Goal: Communication & Community: Answer question/provide support

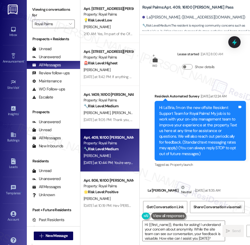
scroll to position [584, 0]
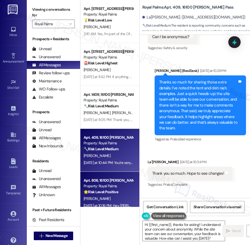
click at [107, 181] on div "Apt. 806, 16100 [PERSON_NAME][GEOGRAPHIC_DATA]" at bounding box center [109, 180] width 50 height 6
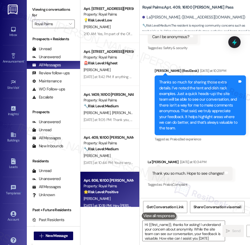
type textarea "Hi {{first_name}}, thanks for asking! I understand your concern about anonymity…"
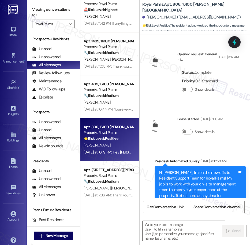
scroll to position [73, 0]
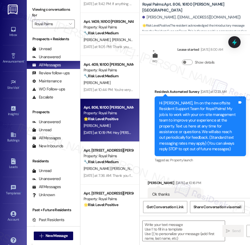
type textarea "Fetching suggested responses. Please feel free to read through the conversation…"
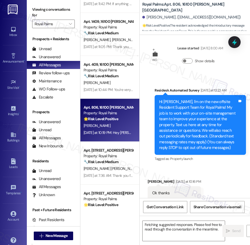
click at [103, 155] on div "Apt. 313, 16100 [PERSON_NAME] Pass Property: Royal Palms 💡 Risk Level: Low The …" at bounding box center [109, 103] width 59 height 207
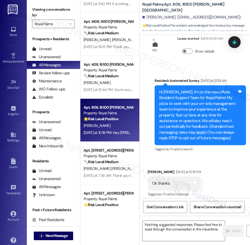
scroll to position [90, 0]
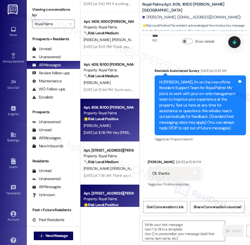
click at [104, 192] on div "Apt. [STREET_ADDRESS][PERSON_NAME]" at bounding box center [109, 193] width 50 height 6
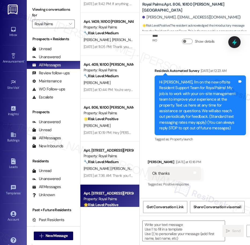
type textarea "Fetching suggested responses. Please feel free to read through the conversation…"
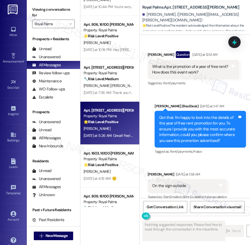
scroll to position [160, 0]
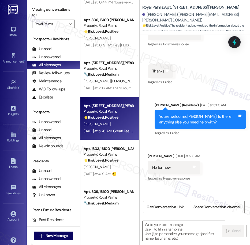
click at [112, 146] on div "Apt. 1603, 16100 [PERSON_NAME] Pass" at bounding box center [109, 149] width 50 height 6
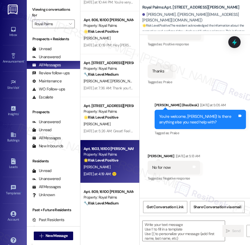
type textarea "Fetching suggested responses. Please feel free to read through the conversation…"
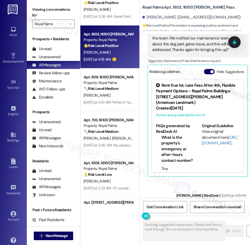
scroll to position [291, 0]
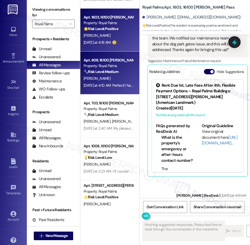
click at [116, 77] on div "[PERSON_NAME]" at bounding box center [108, 78] width 51 height 7
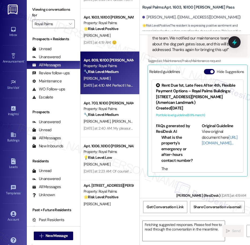
scroll to position [631, 0]
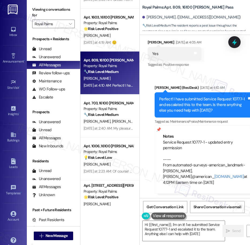
type textarea "Hi {{first_name}}, I'm on it! I've submitted Service Request 10777-1 and escala…"
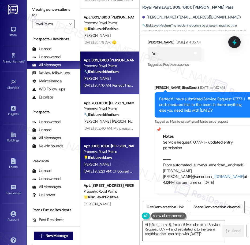
click at [107, 172] on div "[DATE] at 2:23 AM: Of course! Enjoy the rest of your day! [DATE] at 2:23 AM: Of…" at bounding box center [127, 170] width 87 height 5
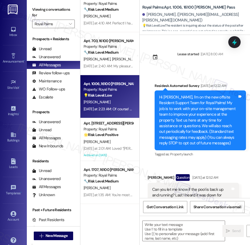
scroll to position [355, 0]
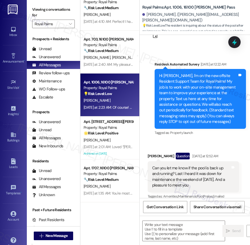
click at [98, 135] on div "Apt. 1603, [STREET_ADDRESS][PERSON_NAME] Property: Royal Palms 🌟 Risk Level: Po…" at bounding box center [109, 103] width 59 height 207
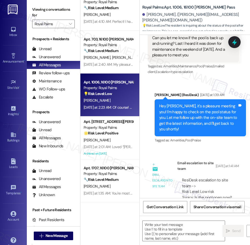
type textarea "Fetching suggested responses. Please feel free to read through the conversation…"
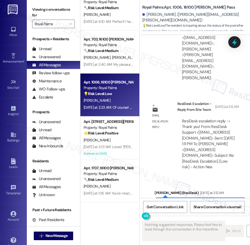
scroll to position [516, 0]
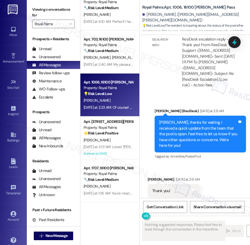
drag, startPoint x: 98, startPoint y: 135, endPoint x: 116, endPoint y: 184, distance: 52.6
click at [116, 185] on div "[PERSON_NAME]" at bounding box center [108, 186] width 51 height 7
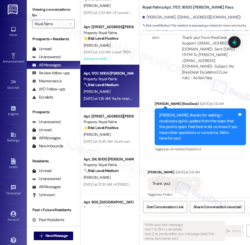
scroll to position [475, 0]
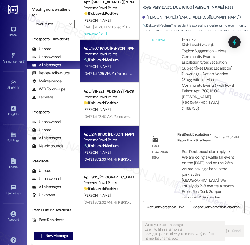
click at [109, 149] on div "[PERSON_NAME]" at bounding box center [108, 152] width 51 height 7
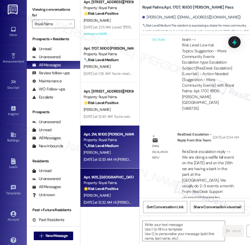
type textarea "Fetching suggested responses. Please feel free to read through the conversation…"
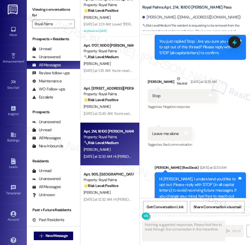
scroll to position [216, 0]
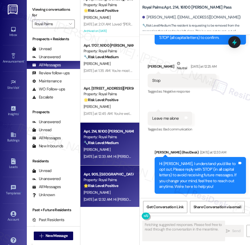
click at [119, 196] on div "[DATE] at 12:32 AM: Hi [PERSON_NAME], it's a pleasure meeting you! I would love…" at bounding box center [108, 199] width 51 height 7
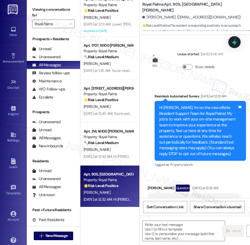
scroll to position [27, 0]
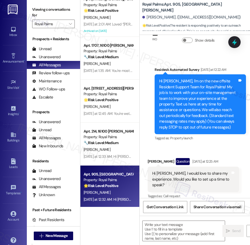
type textarea "Fetching suggested responses. Please feel free to read through the conversation…"
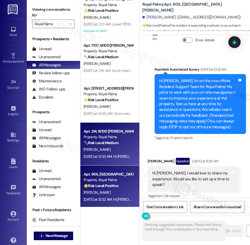
click at [123, 159] on div "[DATE] at 12:33 AM: Hi [PERSON_NAME], I understand you'd like to opt out. Pleas…" at bounding box center [108, 156] width 51 height 7
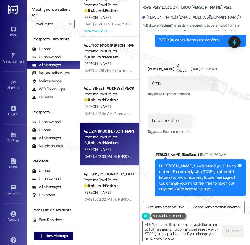
scroll to position [216, 0]
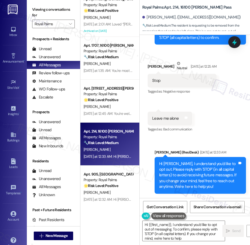
type textarea "Hi {{first_name}}, I understand you'd like to opt out of messaging. To confirm,…"
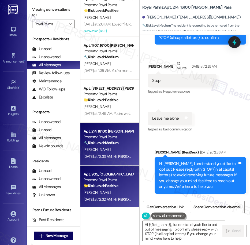
click at [115, 169] on div "Apt. 905, 16100 [PERSON_NAME] Pass Property: Royal Palms 🌟 Risk Level: Positive…" at bounding box center [109, 186] width 59 height 43
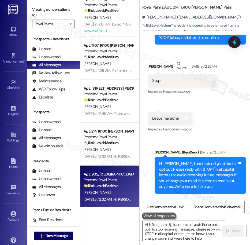
type textarea "Hi {{first_name}}, I understand you'd like to opt out. To stop receiving messag…"
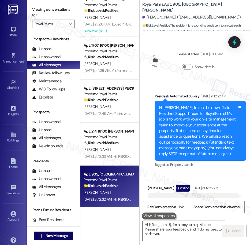
scroll to position [27, 0]
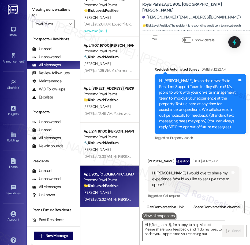
type textarea "Hi {{first_name}}, I'm happy to help via text! Please share your feedback, and …"
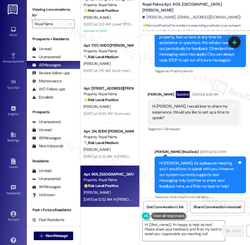
scroll to position [95, 0]
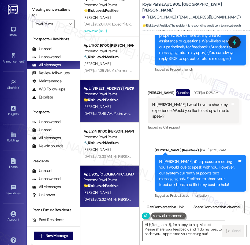
click at [128, 106] on div "[PERSON_NAME]" at bounding box center [108, 106] width 51 height 7
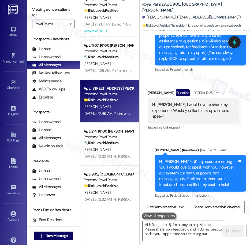
type textarea "Hi {{first_name}}, I'm happy to help via text! Please share your feedback, and …"
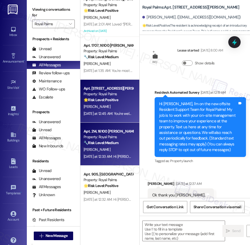
type textarea "Fetching suggested responses. Please feel free to read through the conversation…"
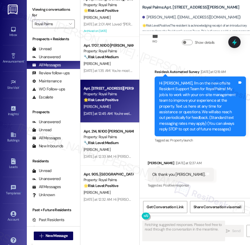
scroll to position [90, 0]
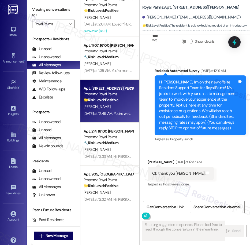
click at [107, 153] on div "[DATE] at 12:33 AM: Hi [PERSON_NAME], I understand you'd like to opt out. Pleas…" at bounding box center [108, 156] width 51 height 7
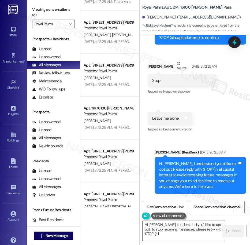
scroll to position [765, 0]
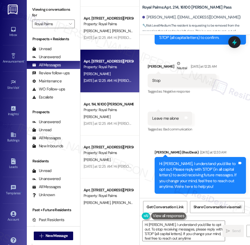
type textarea "Hi [PERSON_NAME], I understand you'd like to opt out. To stop receiving message…"
type textarea "Fetching suggested responses. Please feel free to read through the conversation…"
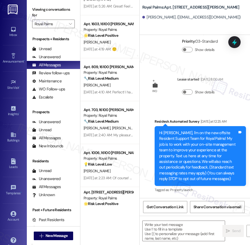
scroll to position [0, 0]
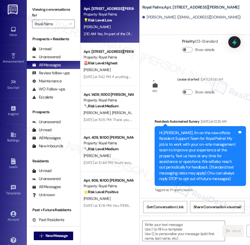
click at [116, 34] on div "2:10 AM: Yes, I'm part of the Offsite Resident Support team and work closely wi…" at bounding box center [209, 33] width 250 height 5
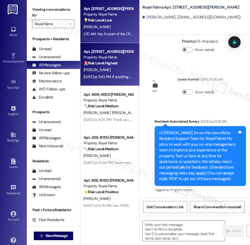
click at [117, 59] on div "Property: Royal Palms" at bounding box center [109, 57] width 50 height 6
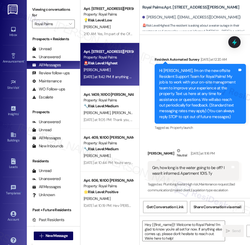
type textarea "Fetching suggested responses. Please feel free to read through the conversation…"
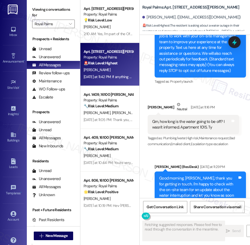
scroll to position [182, 0]
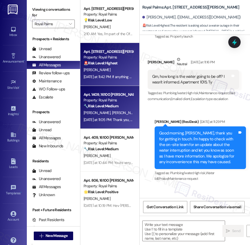
click at [118, 109] on div "[PERSON_NAME] [PERSON_NAME]" at bounding box center [108, 112] width 51 height 7
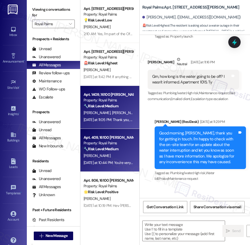
click at [114, 157] on div "[PERSON_NAME]" at bounding box center [108, 155] width 51 height 7
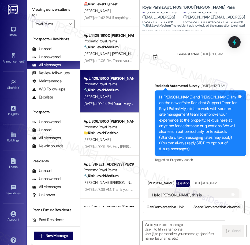
scroll to position [67, 0]
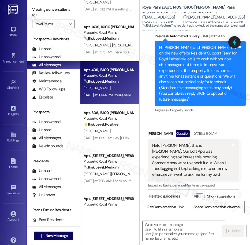
click at [112, 133] on div "Apt. 313, 16100 [PERSON_NAME] Pass Property: Royal Palms 💡 Risk Level: Low The …" at bounding box center [109, 103] width 59 height 207
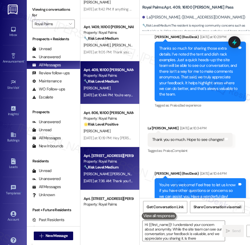
scroll to position [635, 0]
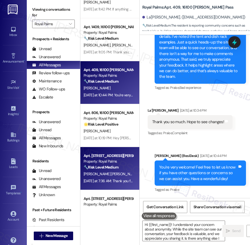
type textarea "Hi {{first_name}}! I understand your concern about anonymity. While the site te…"
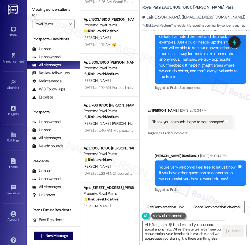
scroll to position [311, 0]
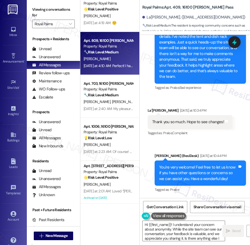
drag, startPoint x: 101, startPoint y: 84, endPoint x: 101, endPoint y: 56, distance: 27.3
click at [101, 56] on div "[PERSON_NAME]" at bounding box center [108, 58] width 51 height 7
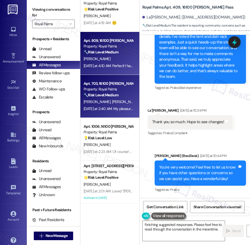
scroll to position [172, 0]
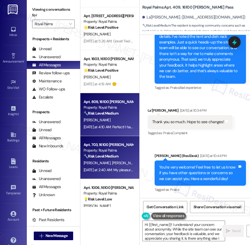
type textarea "Hi {{first_name}}! I understand your concern about anonymity. While the site te…"
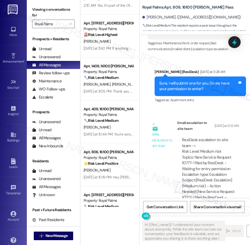
scroll to position [0, 0]
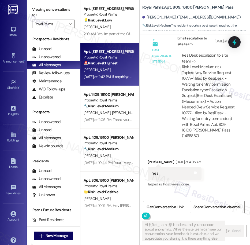
click at [115, 84] on div "Apt. 1510, [GEOGRAPHIC_DATA][PERSON_NAME] Property: Royal Palms 🚨 Risk Level: H…" at bounding box center [109, 64] width 59 height 43
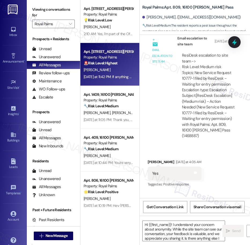
type textarea "Fetching suggested responses. Please feel free to read through the conversation…"
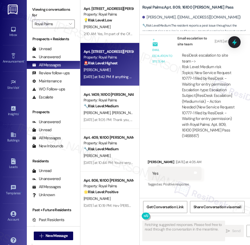
click at [114, 76] on div "[DATE] at 11:42 PM: If anything else comes up or you have more questions, feel …" at bounding box center [186, 76] width 205 height 5
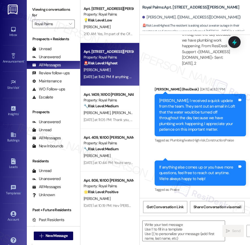
scroll to position [1, 0]
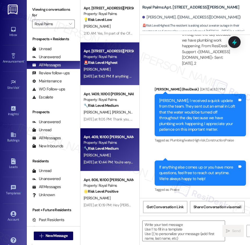
click at [95, 155] on span "[PERSON_NAME]" at bounding box center [97, 154] width 27 height 5
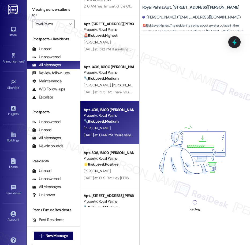
scroll to position [28, 0]
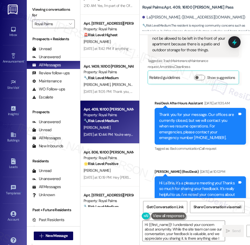
type textarea "Hi {{first_name}}! I understand your concern about anonymity. While the site te…"
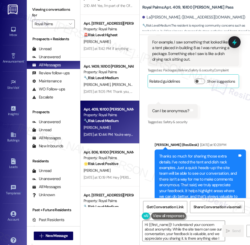
scroll to position [578, 0]
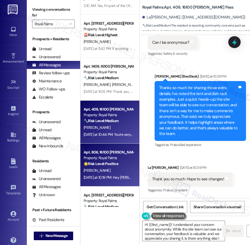
click at [102, 152] on div "Apt. 806, 16100 [PERSON_NAME][GEOGRAPHIC_DATA]" at bounding box center [109, 152] width 50 height 6
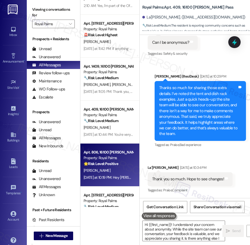
type textarea "Hi {{first_name}}! I understand your concern about anonymity. While the site te…"
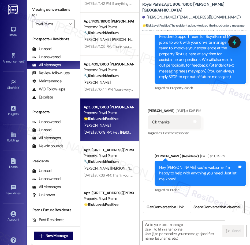
scroll to position [76, 0]
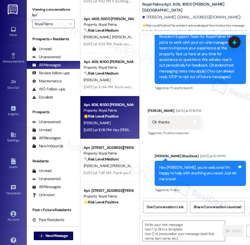
click at [103, 156] on div "Property: Royal Palms" at bounding box center [109, 153] width 50 height 6
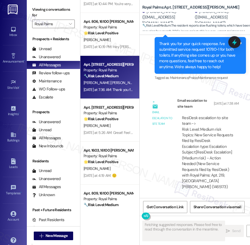
scroll to position [162, 0]
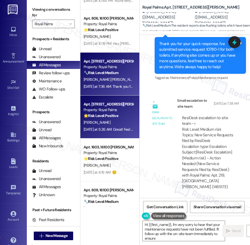
type textarea "Hi {{first_name}}, I'm very sorry to hear that your maintenance requests have n…"
click at [106, 121] on div "[PERSON_NAME]" at bounding box center [108, 122] width 51 height 7
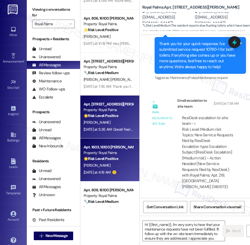
type textarea "Fetching suggested responses. Please feel free to read through the conversation…"
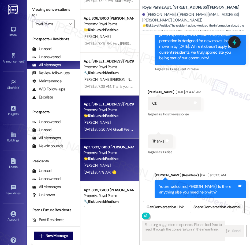
click at [102, 141] on div "Apt. 1603, [STREET_ADDRESS][PERSON_NAME] Property: Royal Palms 🌟 Risk Level: Po…" at bounding box center [109, 159] width 59 height 43
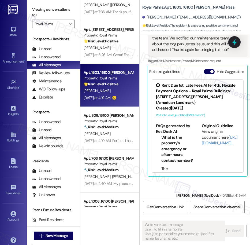
scroll to position [237, 0]
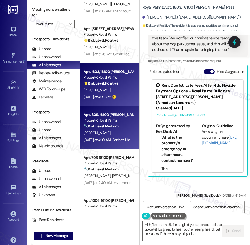
type textarea "Hi {{first_name}}, I'm so glad you appreciated the update! It's great to hear y…"
click at [122, 134] on div "[PERSON_NAME]" at bounding box center [108, 132] width 51 height 7
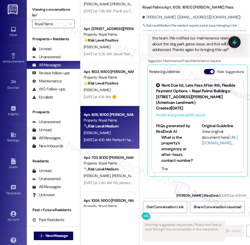
scroll to position [631, 0]
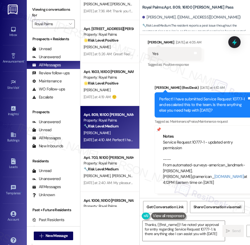
type textarea "Thanks, {{first_name}}! I've noted your approval for entry regarding Service Re…"
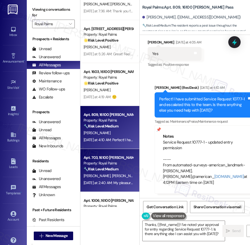
click at [112, 155] on div "Apt. 703, 16100 [PERSON_NAME] Pass" at bounding box center [109, 158] width 50 height 6
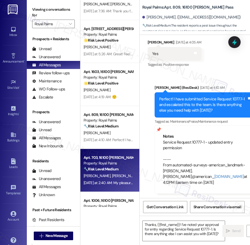
type textarea "Fetching suggested responses. Please feel free to read through the conversation…"
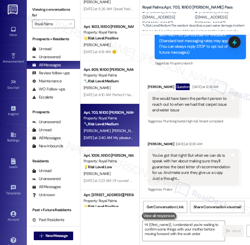
scroll to position [289, 0]
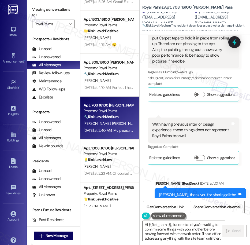
type textarea "Hi {{first_name}}, I understand you're waiting to confirm some things with your…"
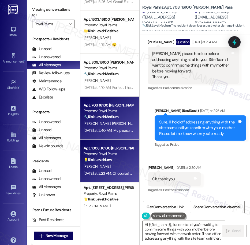
click at [95, 164] on span "[PERSON_NAME]" at bounding box center [97, 166] width 27 height 5
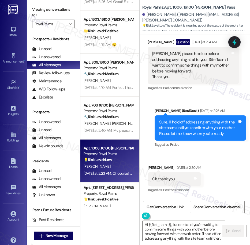
scroll to position [729, 0]
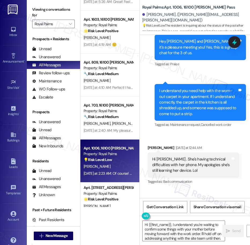
type textarea "Hi {{first_name}}, I understand you're waiting to confirm some things with your…"
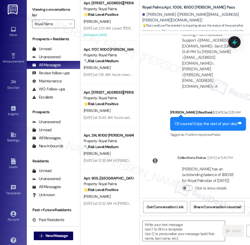
scroll to position [480, 0]
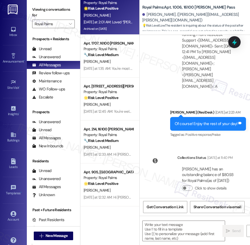
click at [108, 27] on div "Archived on [DATE]" at bounding box center [108, 28] width 51 height 7
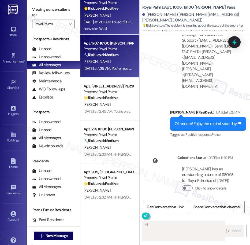
type textarea "Hi {{first_name}}"
click at [122, 60] on div "[PERSON_NAME]" at bounding box center [108, 61] width 51 height 7
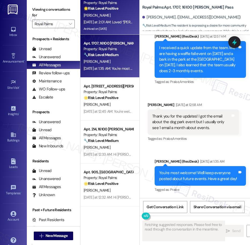
scroll to position [714, 0]
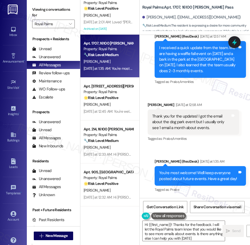
type textarea "Hi {{first_name}}! Thanks for the feedback. I will let the Royal Palms team kno…"
